Goal: Task Accomplishment & Management: Manage account settings

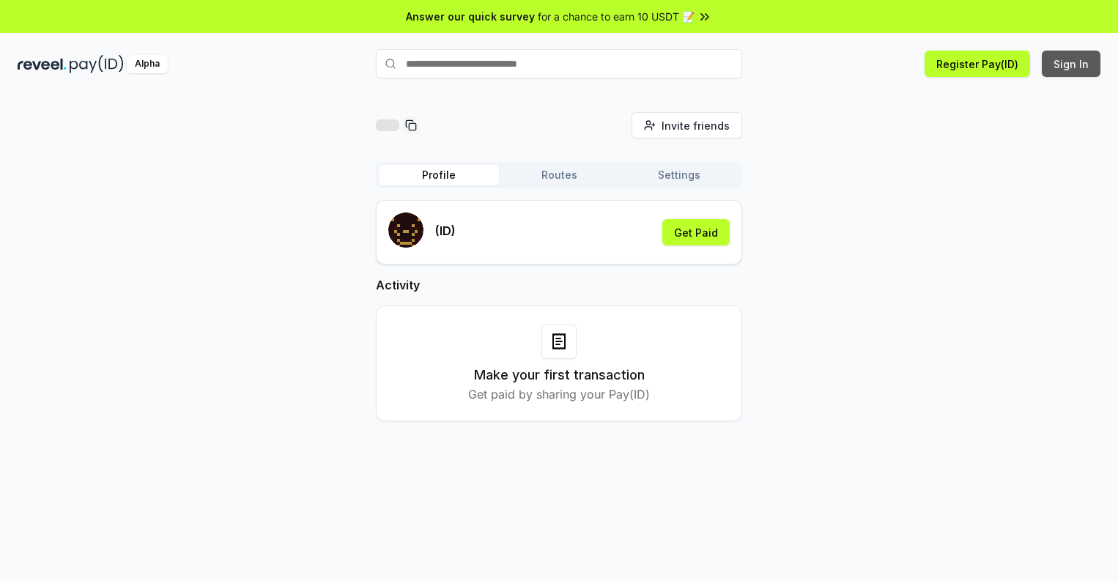
click at [1072, 64] on button "Sign In" at bounding box center [1071, 64] width 59 height 26
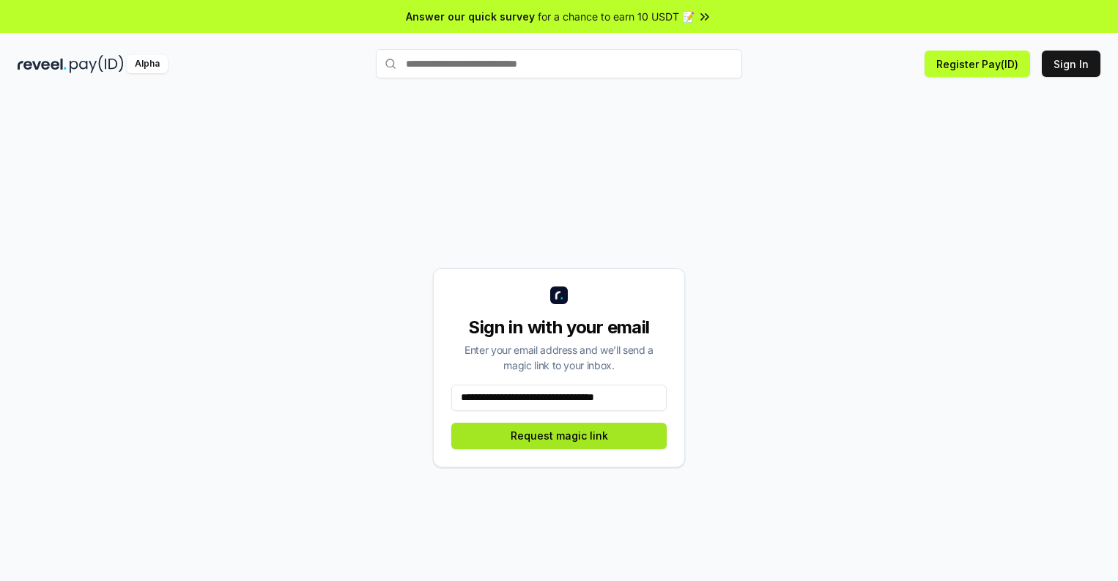
type input "**********"
click at [559, 435] on button "Request magic link" at bounding box center [558, 436] width 215 height 26
